Goal: Transaction & Acquisition: Purchase product/service

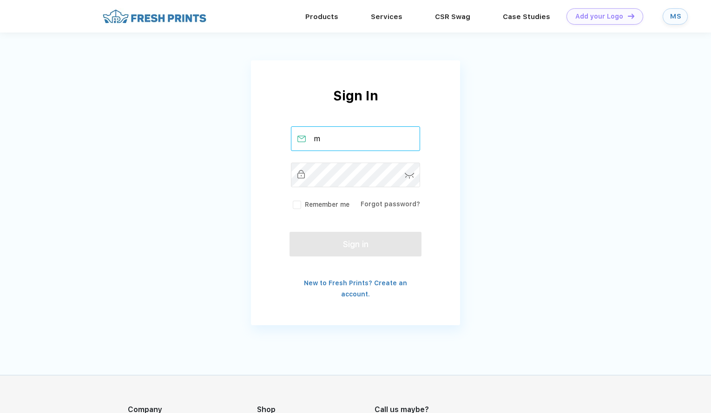
type input "madelinestead@freshprints.com"
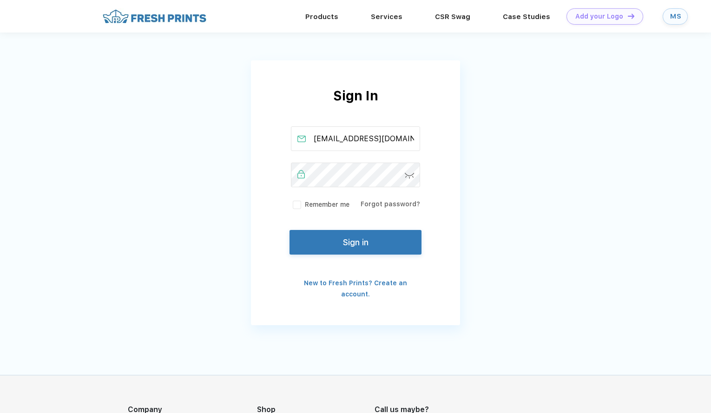
click at [387, 241] on button "Sign in" at bounding box center [355, 242] width 132 height 25
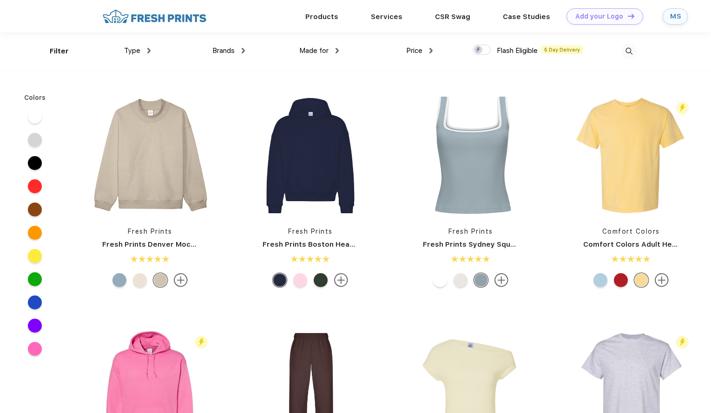
scroll to position [0, 0]
click at [385, 20] on link "Services" at bounding box center [387, 16] width 32 height 8
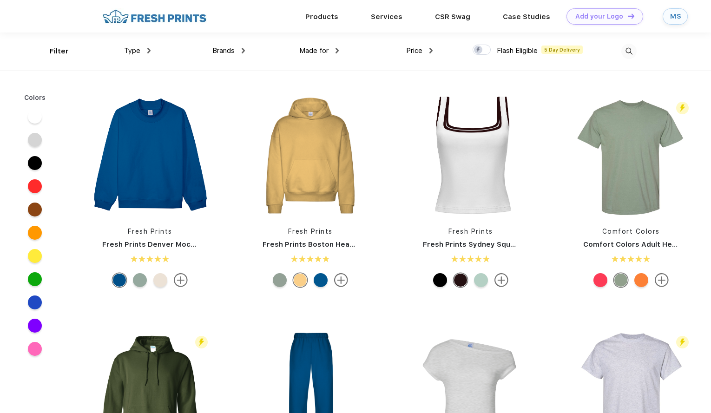
scroll to position [0, 0]
click at [146, 52] on div "Type" at bounding box center [137, 50] width 26 height 11
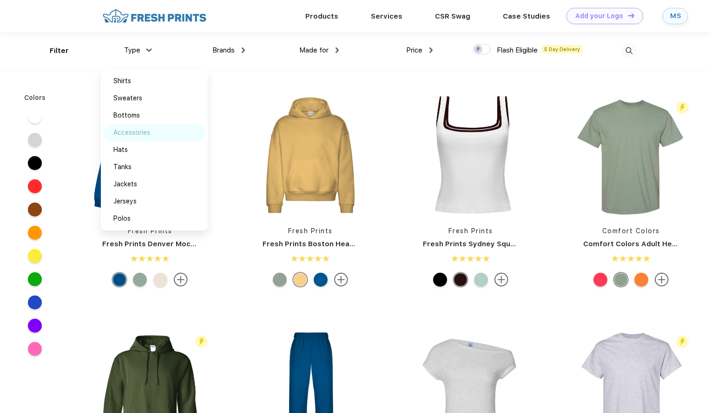
click at [145, 133] on div "Accessories" at bounding box center [131, 133] width 37 height 10
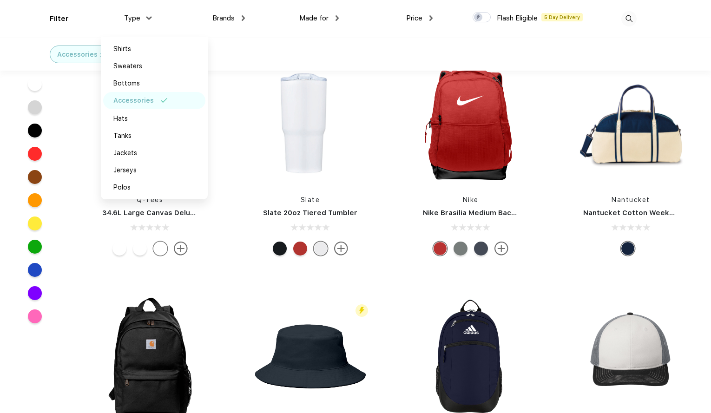
scroll to position [1674, 0]
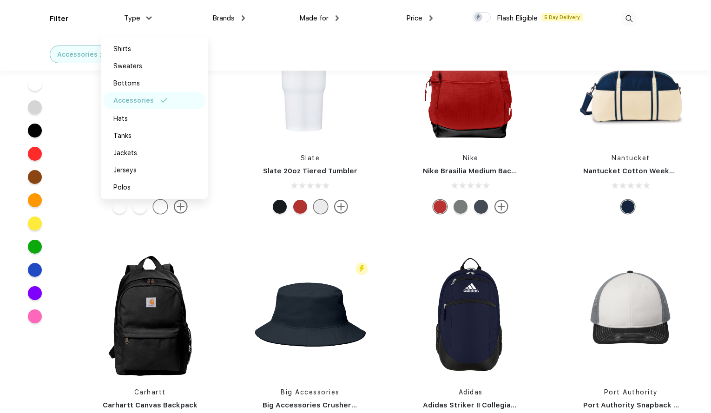
click at [78, 57] on div "Accessories" at bounding box center [77, 55] width 40 height 10
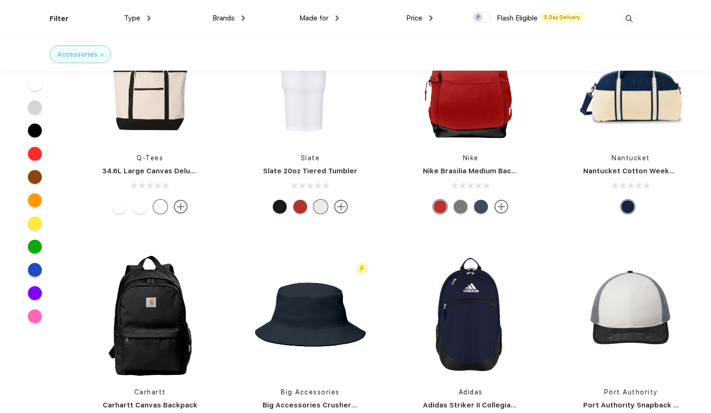
click at [627, 19] on img at bounding box center [628, 18] width 15 height 15
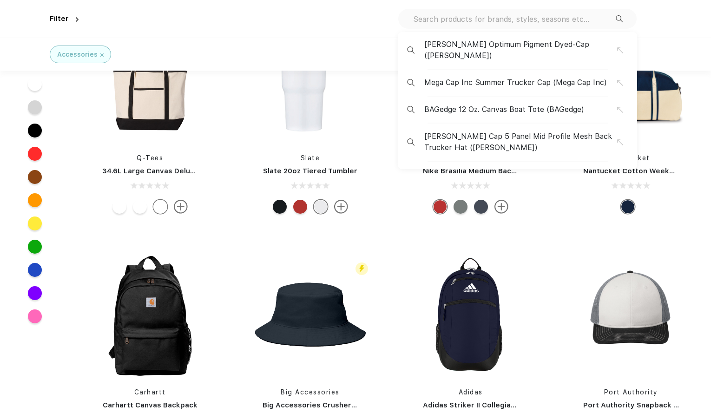
click at [586, 17] on input "text" at bounding box center [513, 19] width 203 height 10
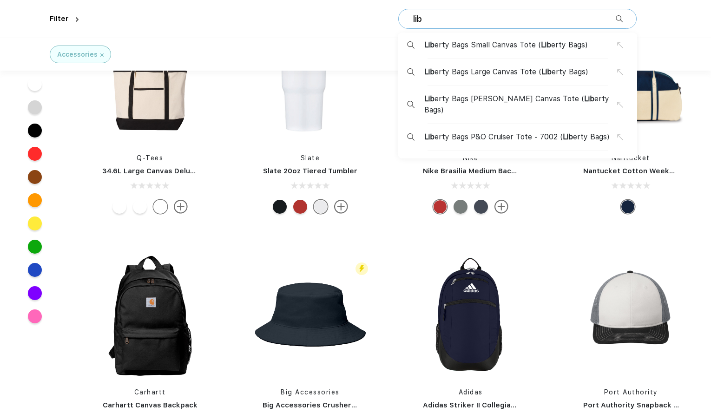
type input "lib"
click at [514, 68] on span "Lib erty Bags Large Canvas Tote ( Lib erty Bags)" at bounding box center [506, 71] width 164 height 11
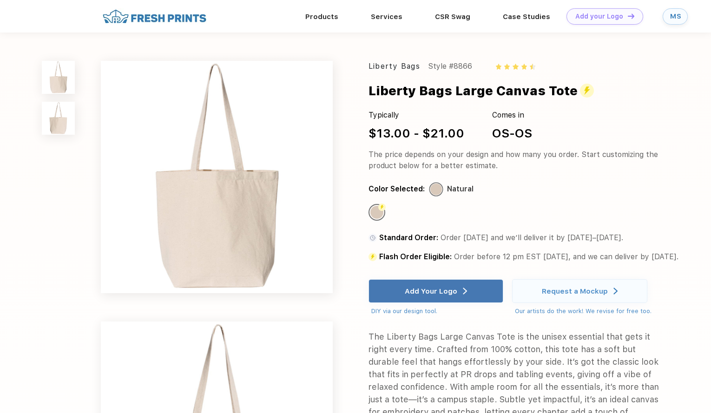
click at [408, 66] on div "Liberty Bags" at bounding box center [394, 66] width 52 height 11
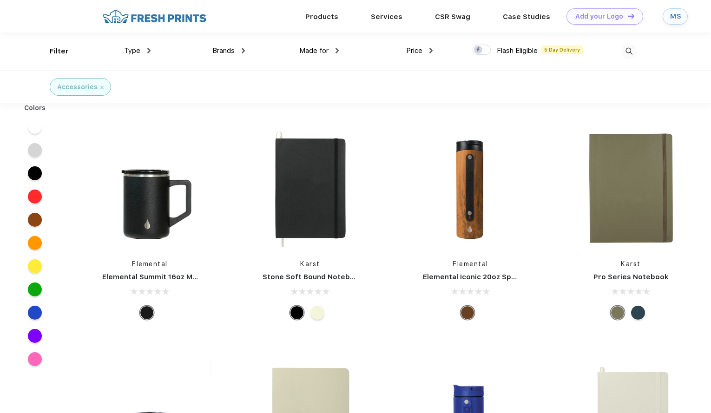
scroll to position [0, 0]
click at [628, 56] on img at bounding box center [628, 50] width 15 height 15
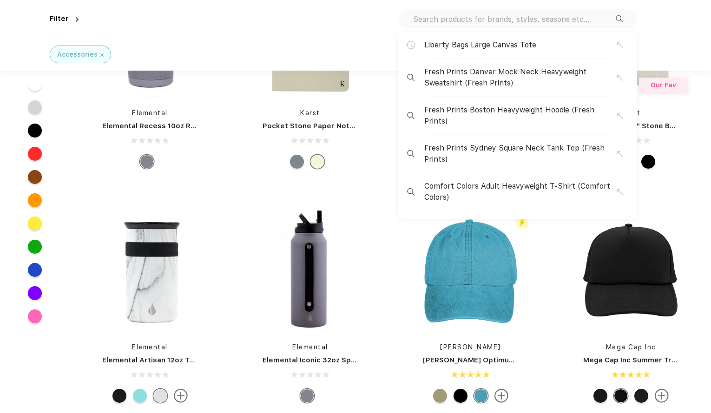
scroll to position [361, 0]
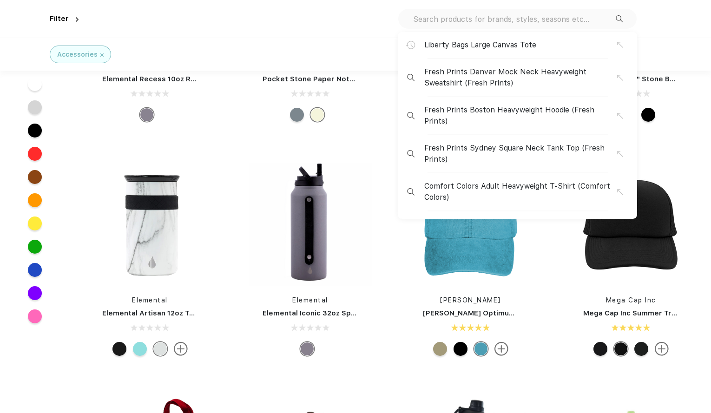
click at [530, 48] on span "Liberty Bags Large Canvas Tote" at bounding box center [480, 44] width 112 height 11
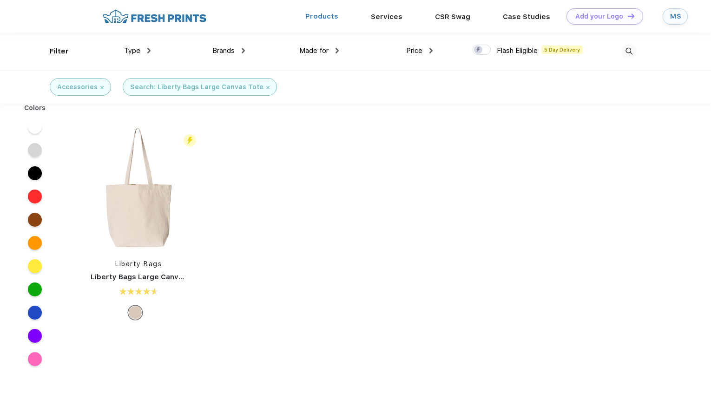
click at [336, 16] on link "Products" at bounding box center [321, 16] width 33 height 8
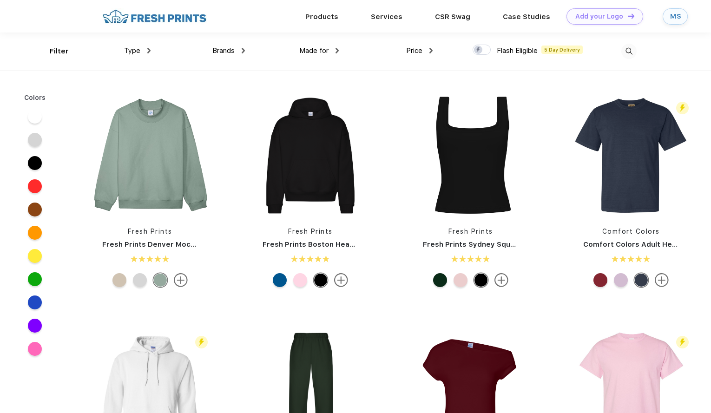
scroll to position [0, 0]
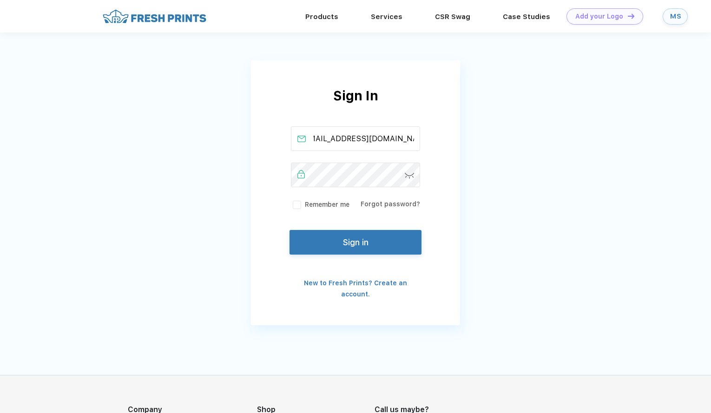
click at [361, 235] on button "Sign in" at bounding box center [355, 242] width 132 height 25
click at [409, 176] on img at bounding box center [410, 176] width 10 height 6
click at [363, 244] on button "Sign in" at bounding box center [355, 242] width 132 height 25
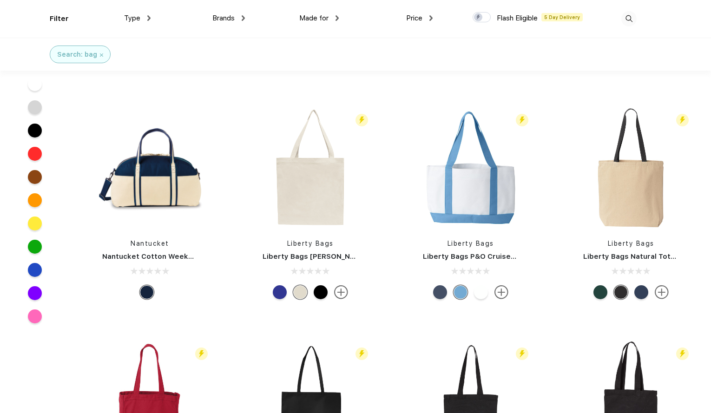
scroll to position [187, 0]
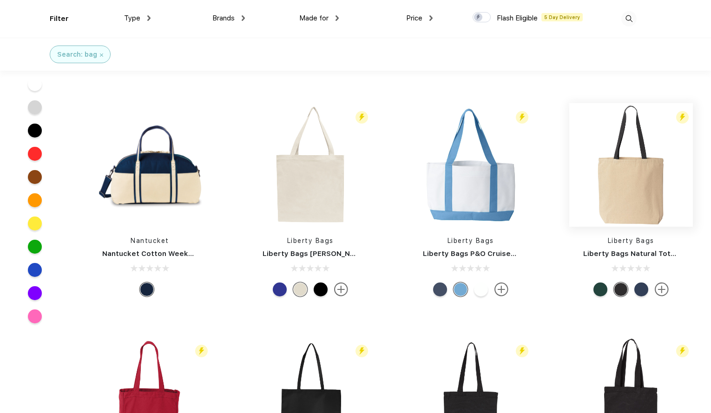
click at [626, 186] on img at bounding box center [631, 165] width 124 height 124
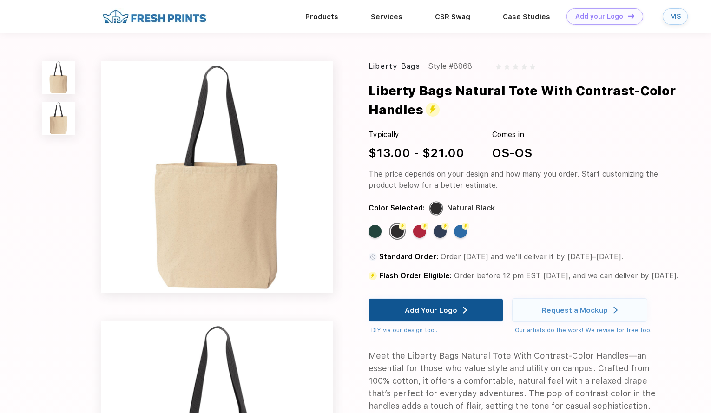
click at [446, 306] on div "Add Your Logo" at bounding box center [436, 310] width 62 height 23
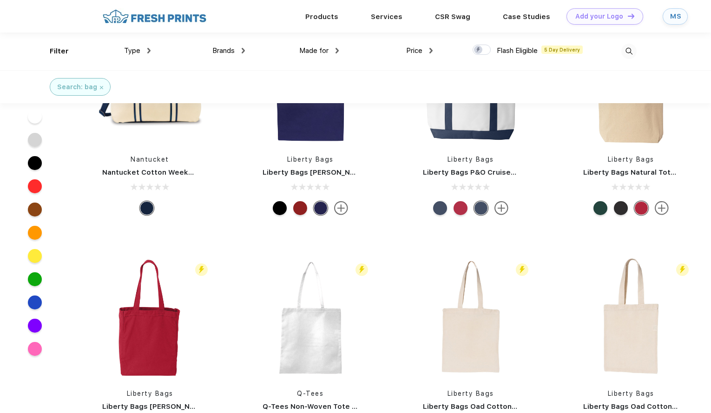
scroll to position [160, 0]
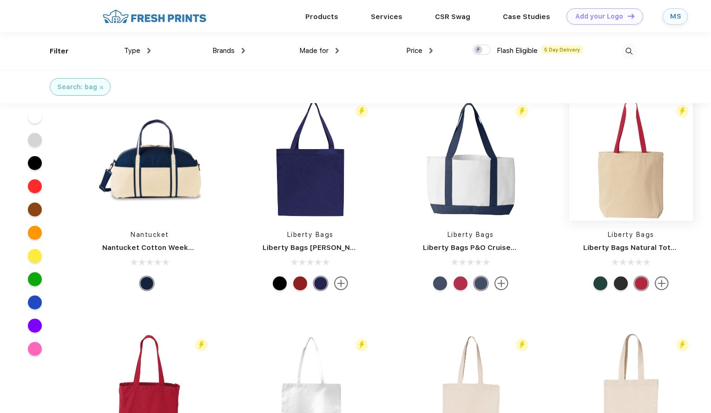
click at [636, 201] on img at bounding box center [631, 159] width 124 height 124
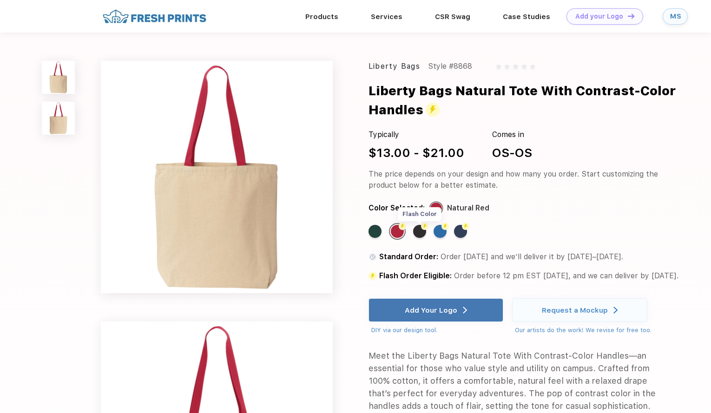
click at [418, 233] on div "Flash Color" at bounding box center [419, 231] width 13 height 13
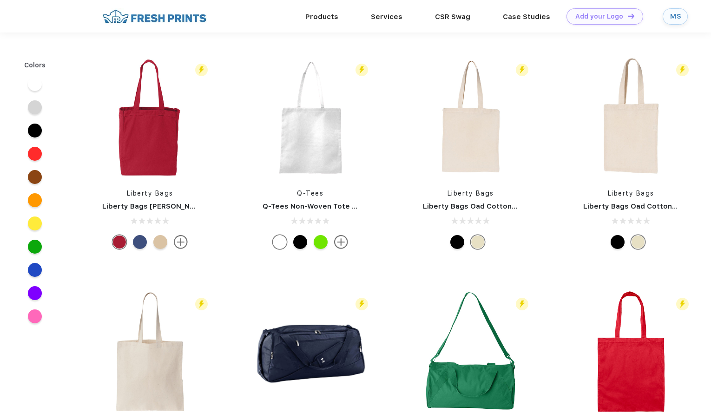
scroll to position [160, 0]
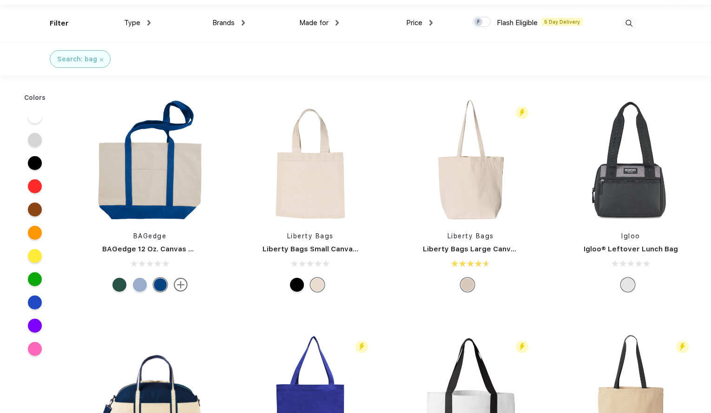
scroll to position [28, 0]
click at [461, 214] on img at bounding box center [471, 160] width 124 height 124
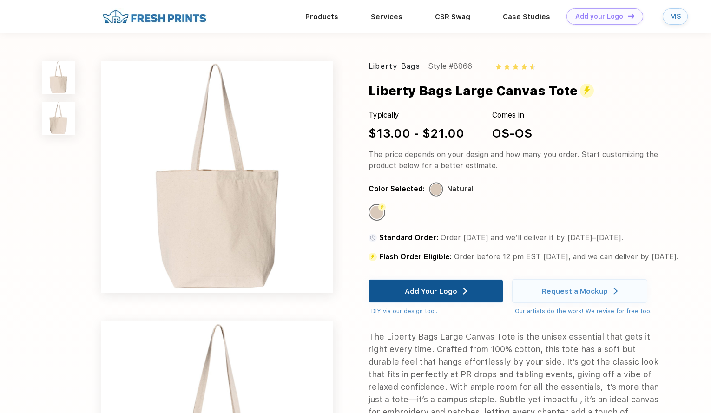
click at [440, 286] on div "Add Your Logo" at bounding box center [436, 291] width 62 height 23
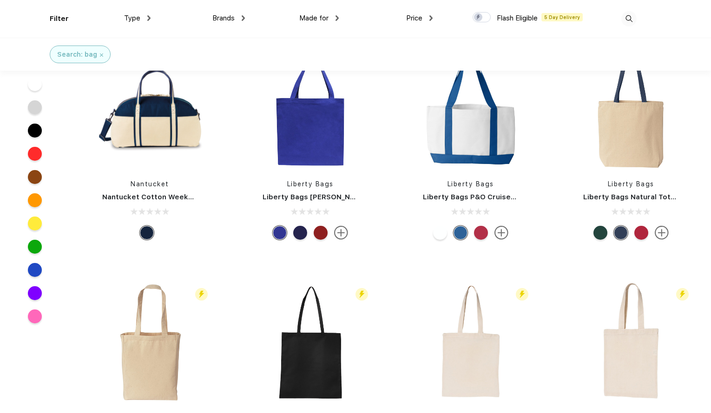
scroll to position [252, 0]
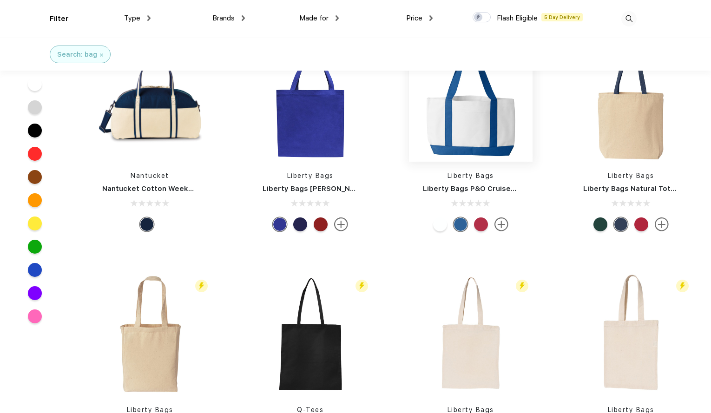
click at [474, 127] on img at bounding box center [471, 100] width 124 height 124
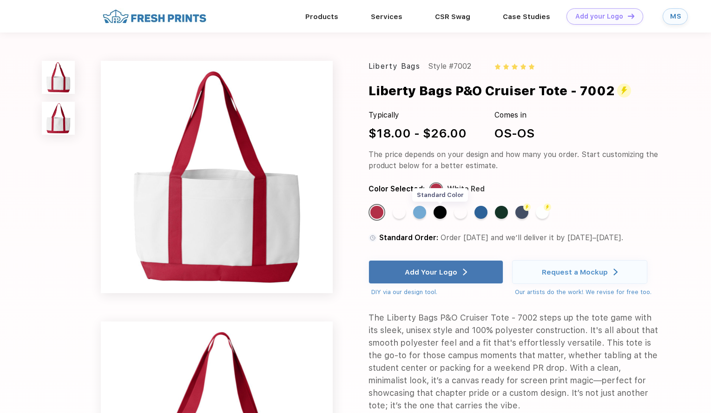
click at [442, 212] on div "Standard Color" at bounding box center [439, 212] width 13 height 13
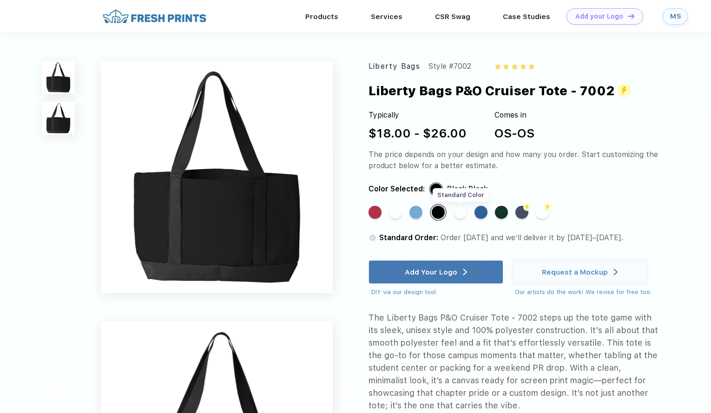
click at [464, 213] on div "Standard Color" at bounding box center [460, 212] width 13 height 13
click at [398, 212] on div "Standard Color" at bounding box center [395, 212] width 13 height 13
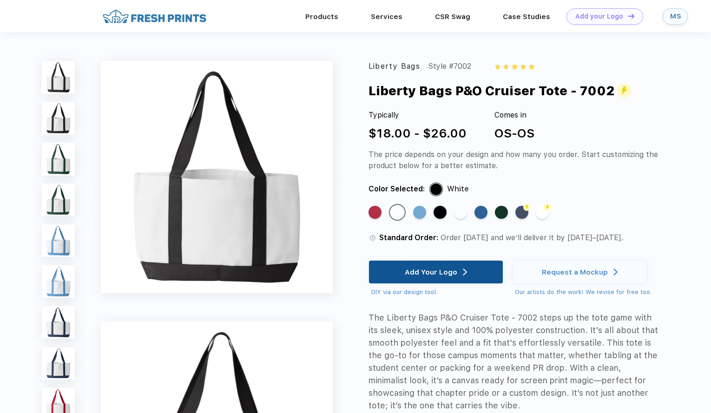
click at [426, 278] on div "Add Your Logo" at bounding box center [436, 272] width 62 height 23
